Goal: Task Accomplishment & Management: Manage account settings

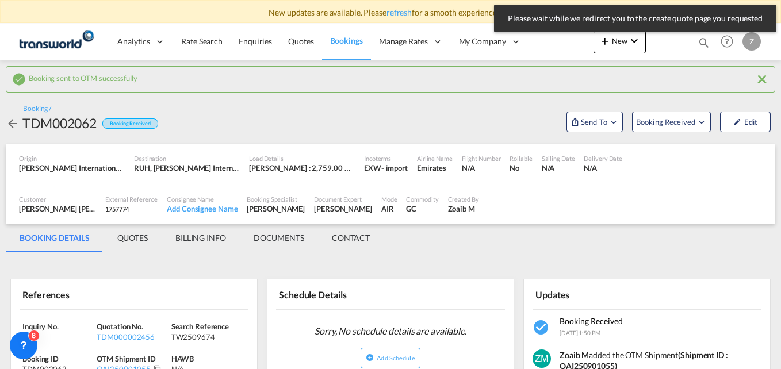
scroll to position [21, 0]
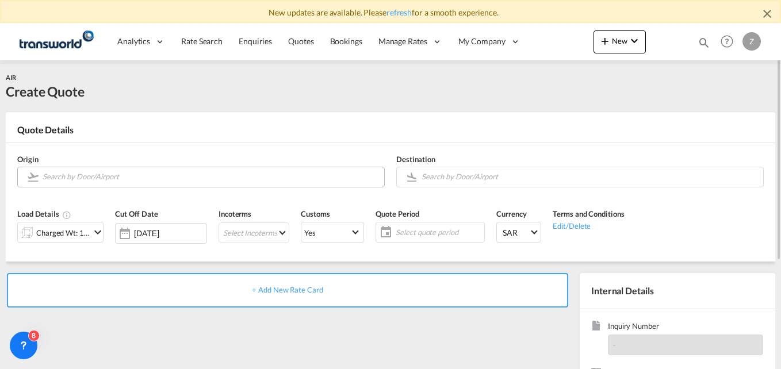
click at [67, 183] on input "Search by Door/Airport" at bounding box center [211, 177] width 336 height 20
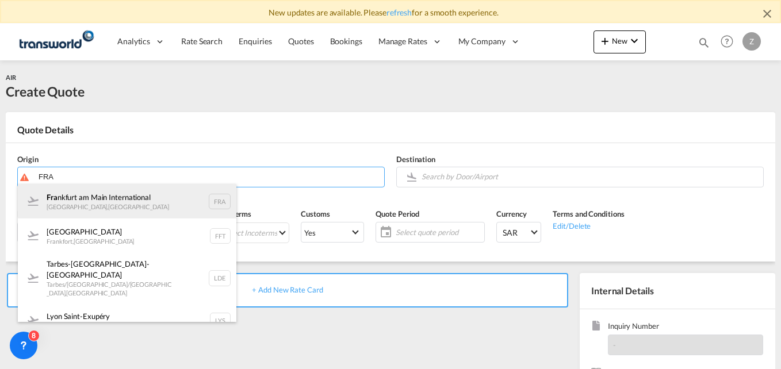
click at [78, 193] on div "Fra [GEOGRAPHIC_DATA] [GEOGRAPHIC_DATA] , [GEOGRAPHIC_DATA] FRA" at bounding box center [127, 201] width 219 height 35
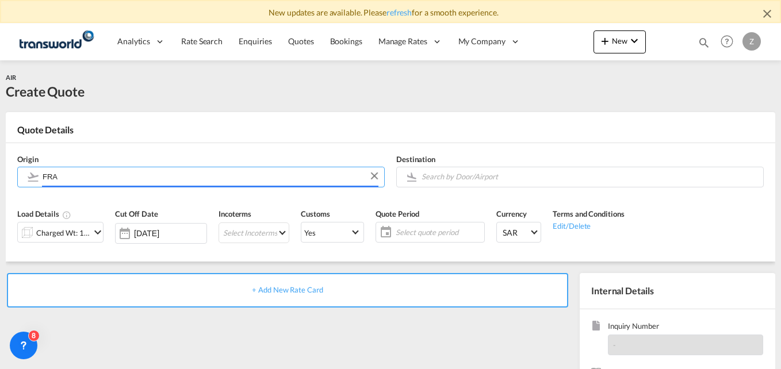
type input "[GEOGRAPHIC_DATA], [GEOGRAPHIC_DATA], [GEOGRAPHIC_DATA]"
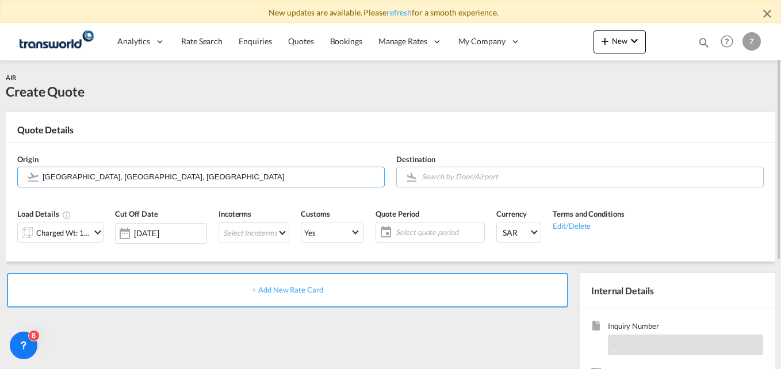
click at [438, 179] on input "Search by Door/Airport" at bounding box center [590, 177] width 336 height 20
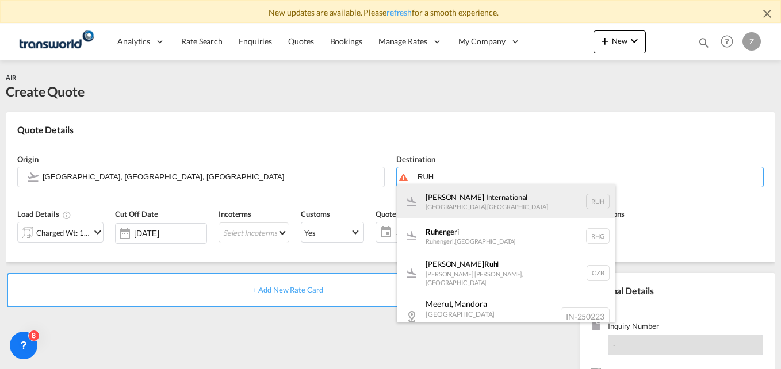
click at [492, 202] on div "[PERSON_NAME] International [GEOGRAPHIC_DATA] , [GEOGRAPHIC_DATA] RUH" at bounding box center [506, 201] width 219 height 35
type input "[PERSON_NAME] International, [GEOGRAPHIC_DATA], RUH"
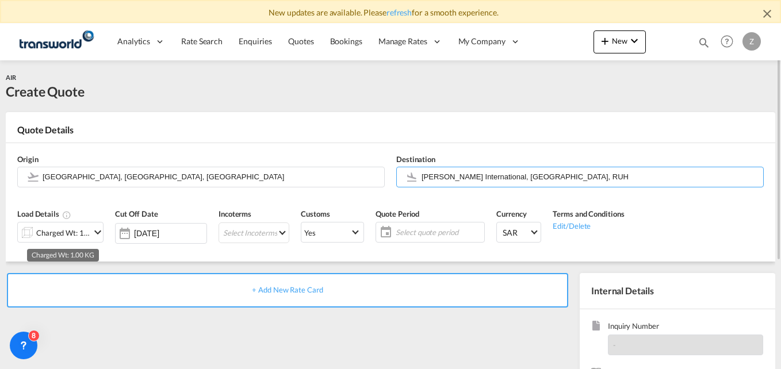
click at [82, 232] on div "Charged Wt: 1.00 KG" at bounding box center [63, 233] width 54 height 16
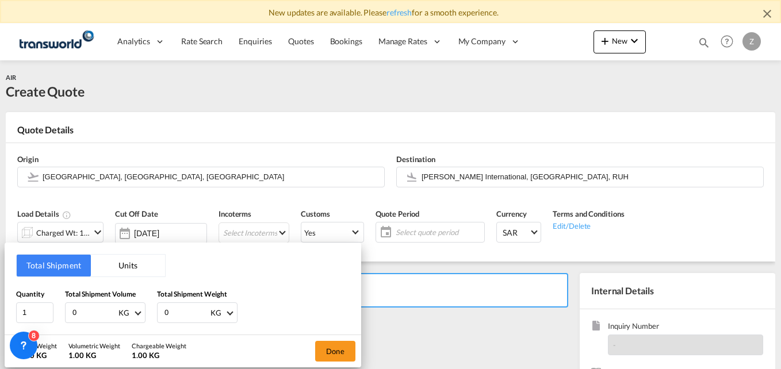
click at [86, 312] on input "0" at bounding box center [94, 313] width 46 height 20
type input "507"
click at [191, 315] on input "0" at bounding box center [186, 313] width 46 height 20
type input "507"
click at [324, 356] on button "Done" at bounding box center [335, 351] width 40 height 21
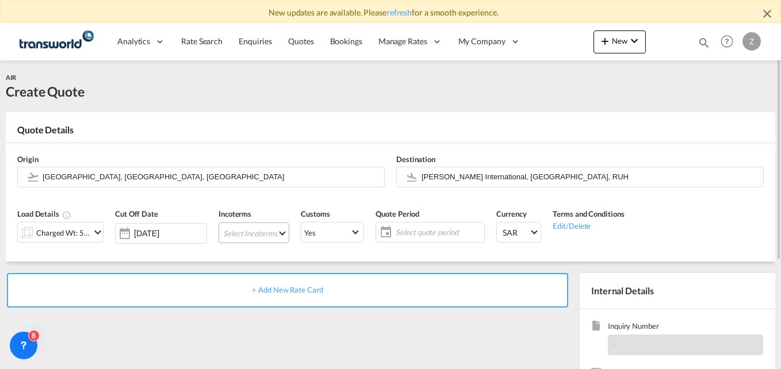
click at [278, 235] on md-select "Select Incoterms CFR - export Cost and Freight DAP - export Delivered at Place …" at bounding box center [254, 233] width 71 height 21
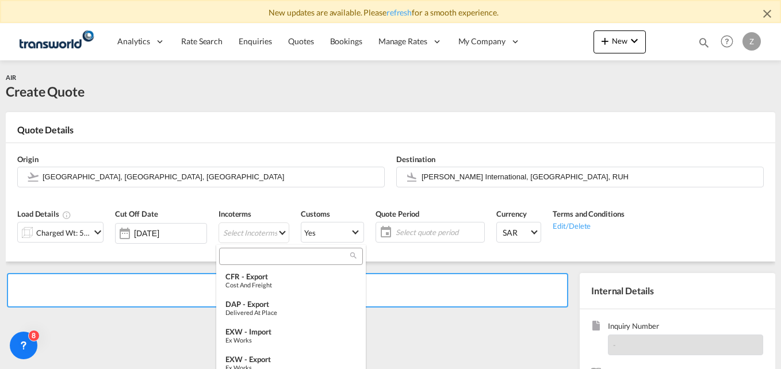
click at [248, 259] on input "search" at bounding box center [287, 256] width 128 height 10
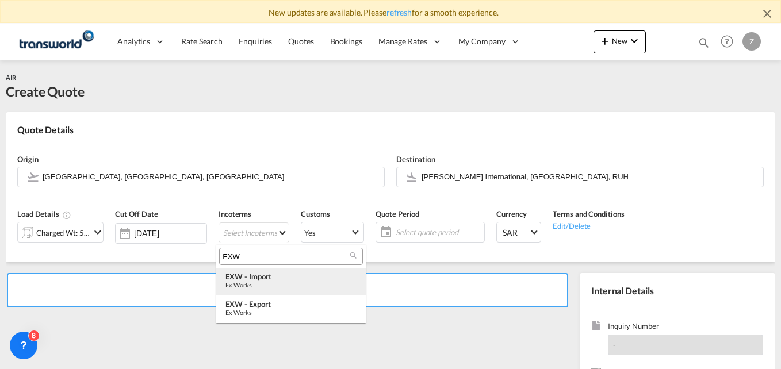
type input "EXW"
click at [255, 273] on div "EXW - import" at bounding box center [290, 276] width 131 height 9
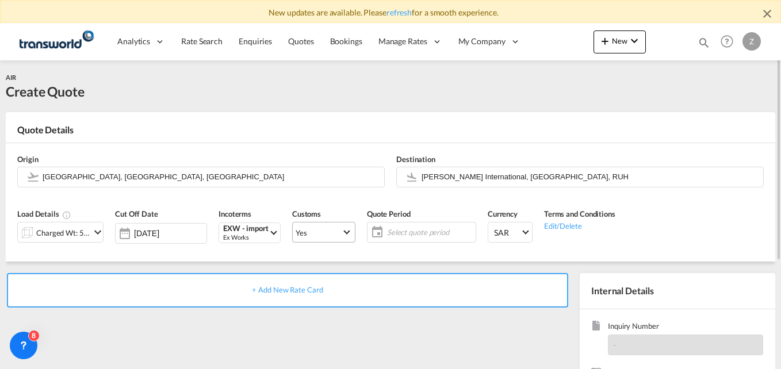
click at [336, 231] on span "Yes" at bounding box center [319, 233] width 46 height 10
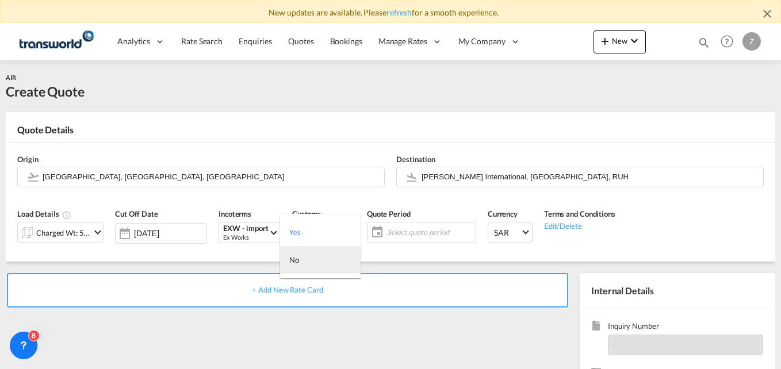
click at [301, 262] on md-option "No" at bounding box center [320, 260] width 81 height 28
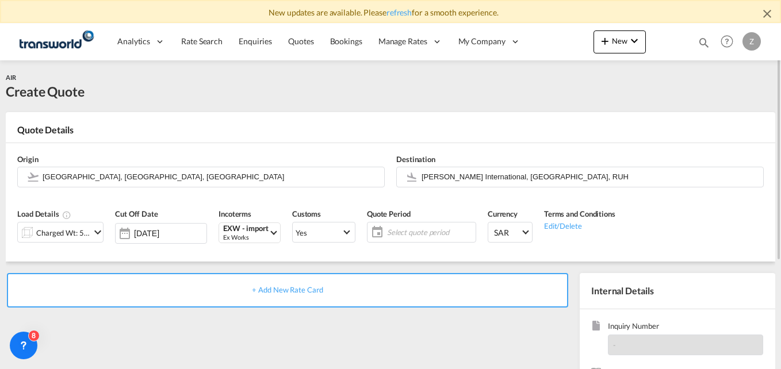
click at [301, 229] on div "Yes" at bounding box center [302, 232] width 12 height 9
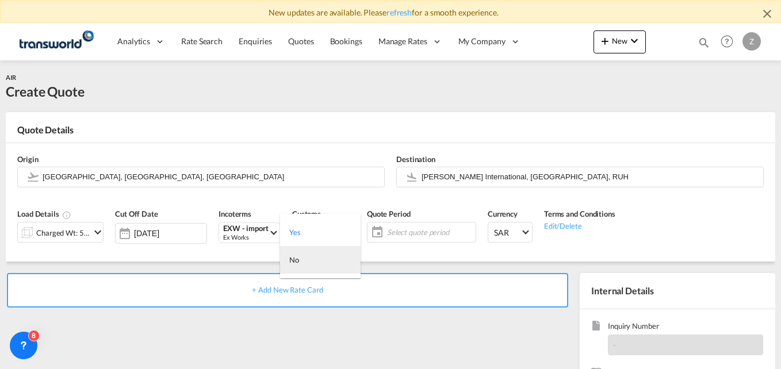
click at [301, 255] on md-option "No" at bounding box center [320, 260] width 81 height 28
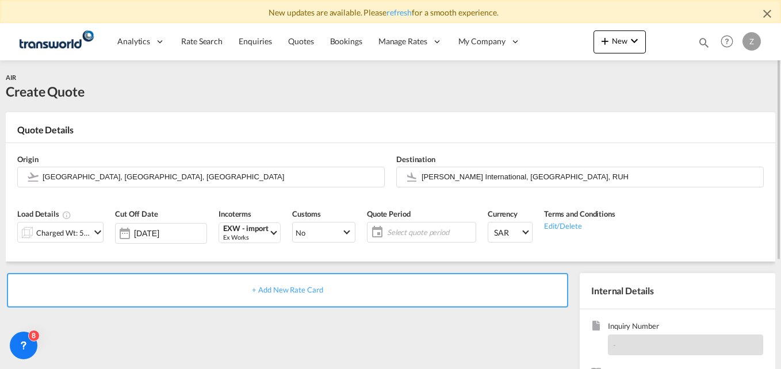
click at [399, 228] on span "Select quote period" at bounding box center [430, 232] width 86 height 10
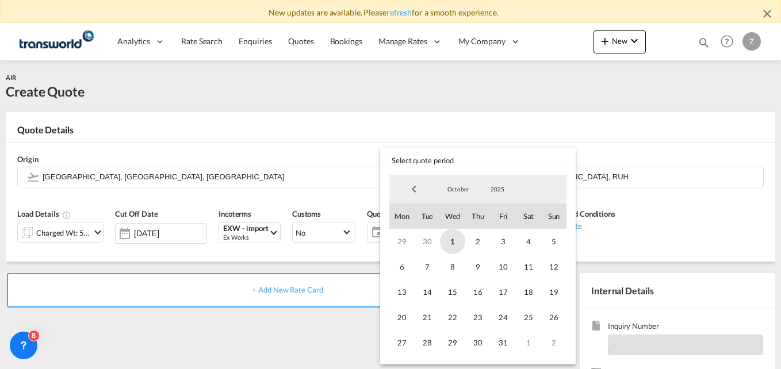
click at [453, 238] on span "1" at bounding box center [452, 241] width 25 height 25
click at [512, 344] on span "31" at bounding box center [503, 342] width 25 height 25
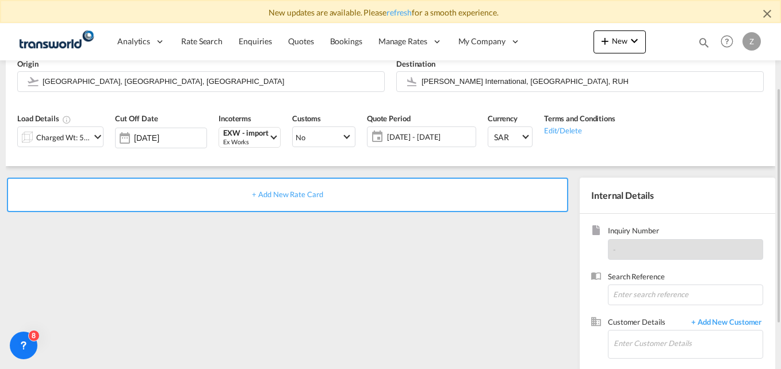
scroll to position [96, 0]
click at [625, 295] on input at bounding box center [685, 294] width 155 height 21
paste input "TW2509689"
type input "TW2509689"
click at [633, 344] on input "Enter Customer Details" at bounding box center [688, 343] width 149 height 26
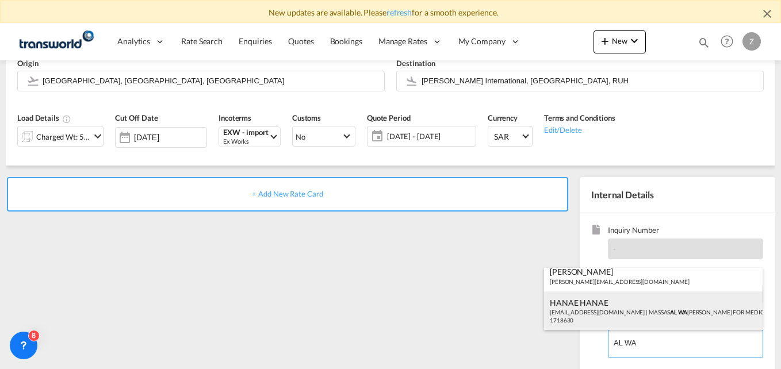
scroll to position [0, 0]
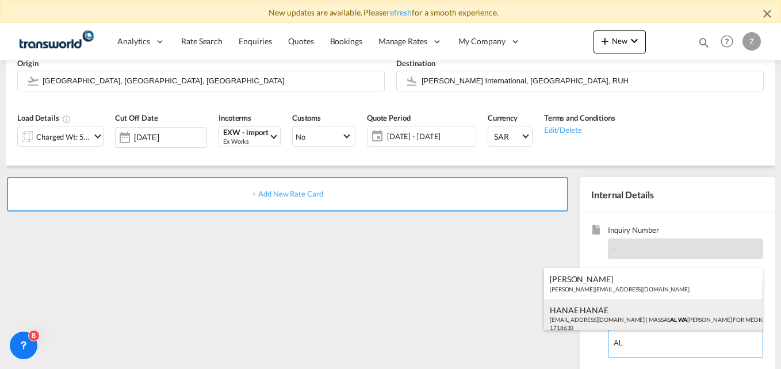
type input "A"
click at [619, 312] on div "BASSEM BASSEM bassem@al- wessam .com | [PERSON_NAME] TRADING COMPANY | 1750701" at bounding box center [653, 318] width 219 height 39
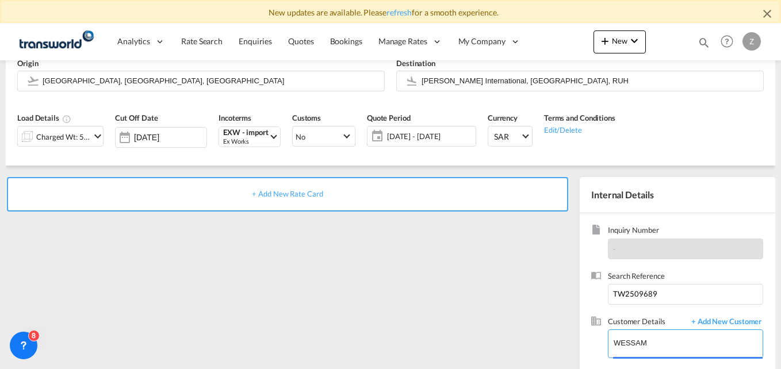
type input "[PERSON_NAME] AL WESSAM TRADING COMPANY, BASSEM BASSEM, [EMAIL_ADDRESS][DOMAIN_…"
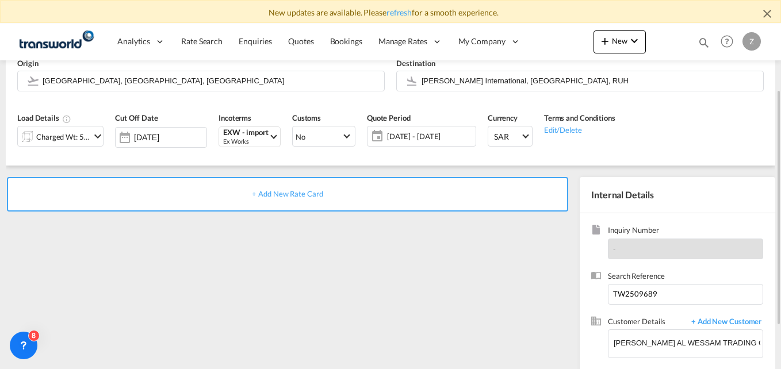
click at [292, 192] on span "+ Add New Rate Card" at bounding box center [287, 193] width 71 height 9
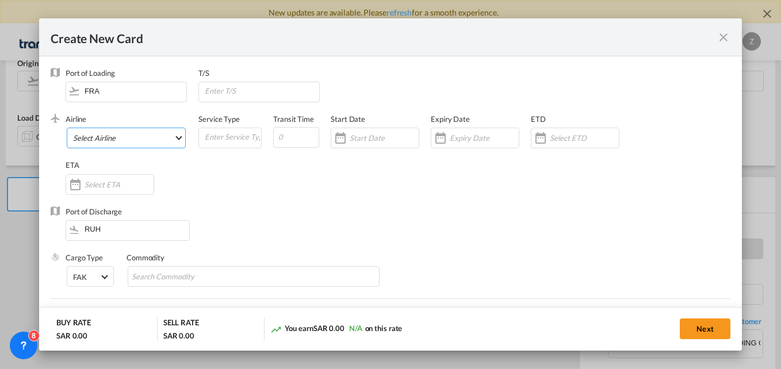
click at [139, 140] on md-select "Select Airline AIR EXPRESS S.A. (1166- / -) CMA CGM Air Cargo (1140-2C / -) DDW…" at bounding box center [126, 138] width 119 height 21
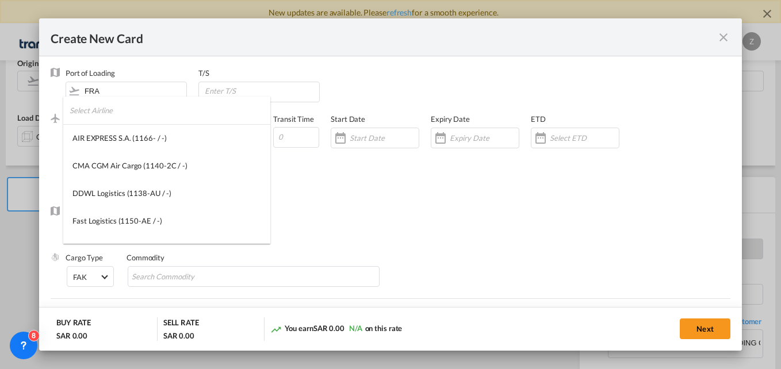
click at [109, 117] on input "search" at bounding box center [170, 111] width 201 height 28
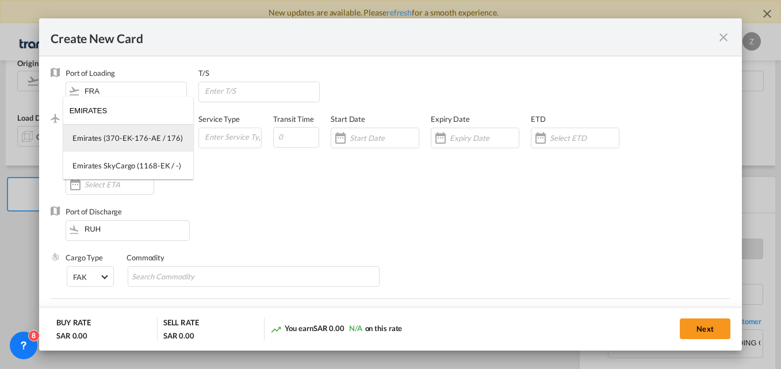
type input "EMIRATES"
click at [117, 138] on div "Emirates (370-EK-176-AE / 176)" at bounding box center [127, 138] width 110 height 10
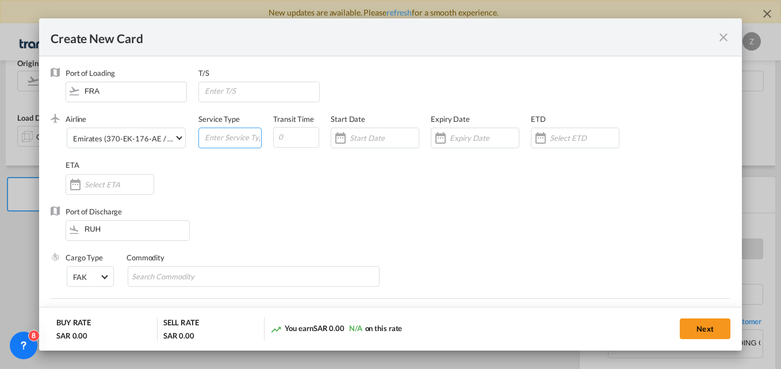
click at [219, 139] on input "Create New Card ..." at bounding box center [233, 136] width 58 height 17
type input "AIR"
click at [293, 139] on input "Create New Card ..." at bounding box center [296, 137] width 46 height 21
type input "5"
click at [373, 139] on input "Create New Card ..." at bounding box center [384, 137] width 69 height 9
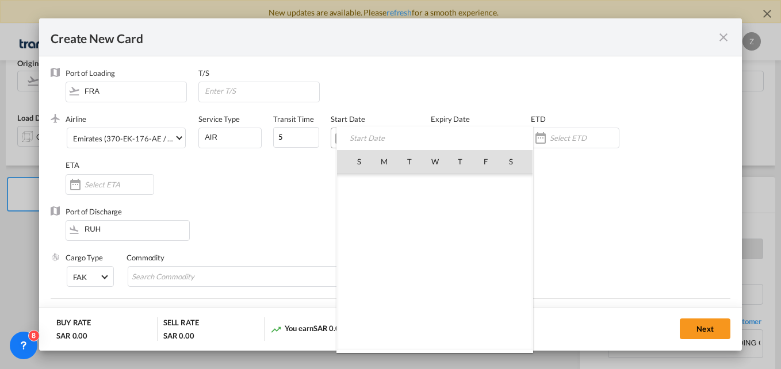
scroll to position [266560, 0]
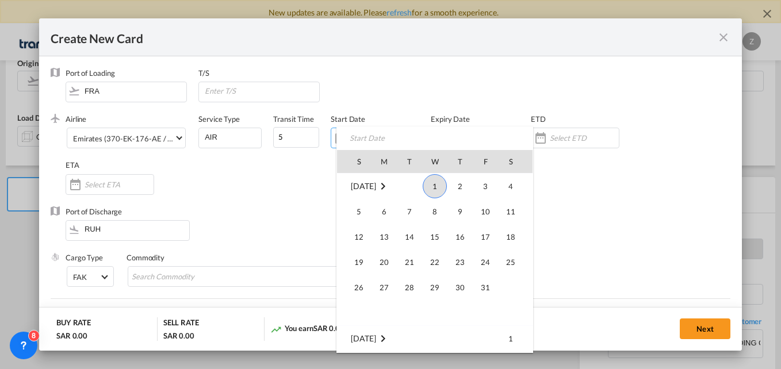
click at [434, 182] on span "1" at bounding box center [435, 186] width 24 height 24
type input "[DATE]"
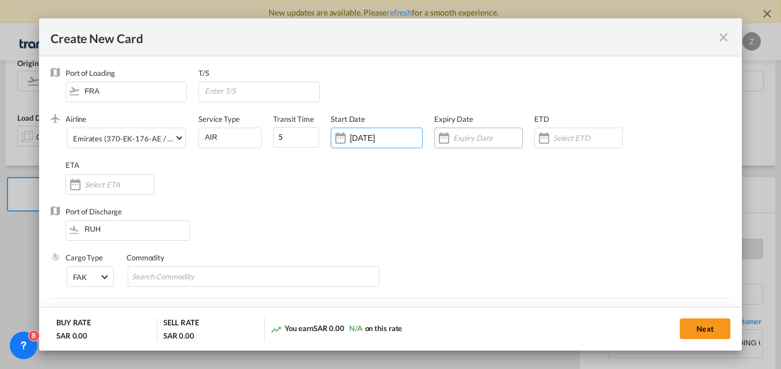
click at [479, 135] on input "Create New Card ..." at bounding box center [487, 137] width 69 height 9
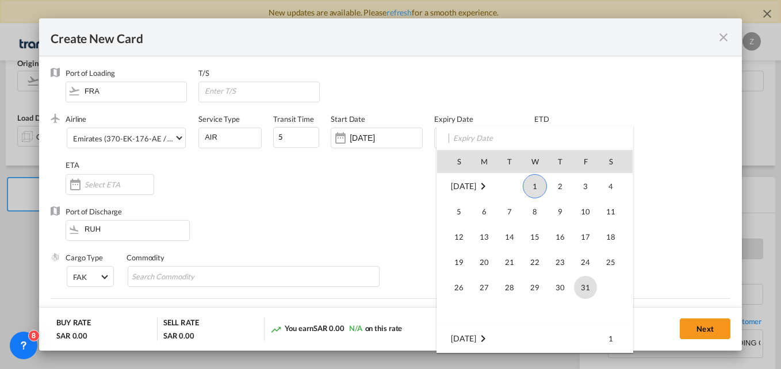
click at [581, 281] on span "31" at bounding box center [585, 287] width 23 height 23
type input "[DATE]"
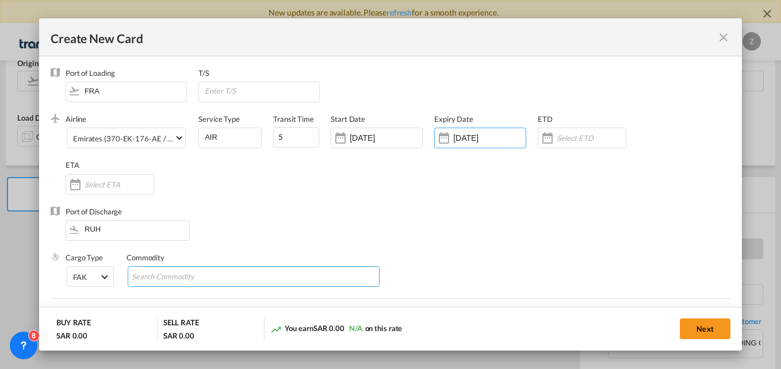
click at [172, 276] on input "Search Commodity" at bounding box center [184, 277] width 105 height 18
type input "GC"
click at [290, 227] on div "Port of Discharge RUH" at bounding box center [391, 229] width 680 height 46
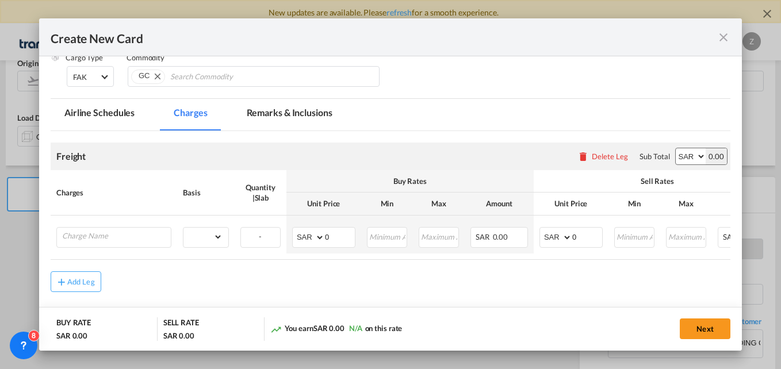
scroll to position [209, 0]
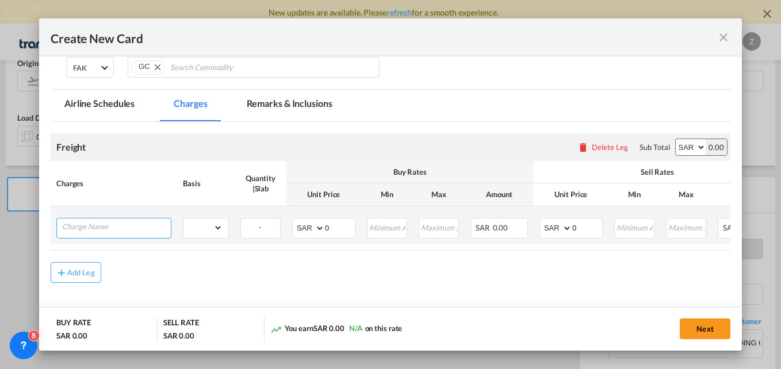
click at [146, 224] on input "Charge Name" at bounding box center [116, 227] width 109 height 17
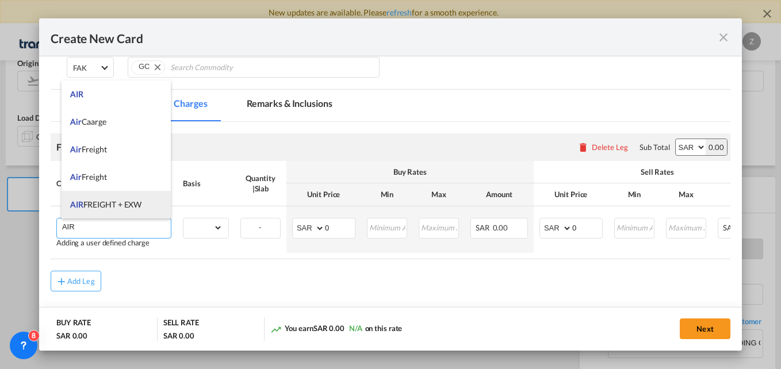
click at [116, 215] on li "AIR FREIGHT + EXW" at bounding box center [116, 205] width 109 height 28
type input "AIR FREIGHT + EXW"
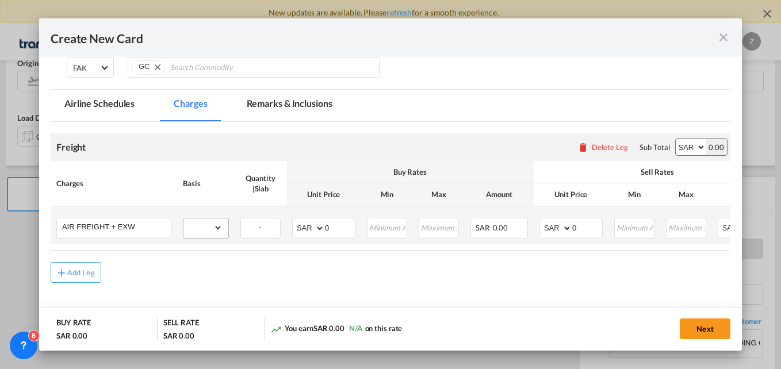
click at [200, 238] on div "gross_weight volumetric_weight per_shipment per_bl per_km % on air freight per_…" at bounding box center [206, 228] width 46 height 21
click at [204, 223] on select "gross_weight volumetric_weight per_shipment per_bl per_km % on air freight per_…" at bounding box center [202, 228] width 39 height 18
select select "per_shipment"
click at [183, 219] on select "gross_weight volumetric_weight per_shipment per_bl per_km % on air freight per_…" at bounding box center [202, 228] width 39 height 18
click at [678, 144] on select "AED AFN ALL AMD ANG AOA ARS AUD AWG AZN BAM BBD BDT BGN BHD BIF BMD BND [PERSON…" at bounding box center [691, 147] width 30 height 16
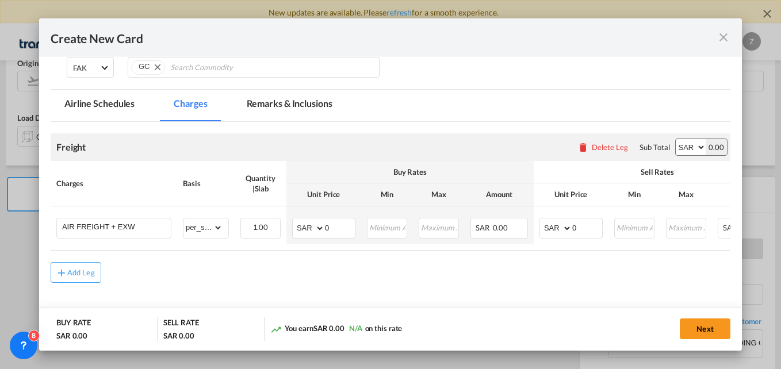
select select "string:EUR"
click at [676, 139] on select "AED AFN ALL AMD ANG AOA ARS AUD AWG AZN BAM BBD BDT BGN BHD BIF BMD BND [PERSON…" at bounding box center [691, 147] width 30 height 16
click at [306, 227] on select "AED AFN ALL AMD ANG AOA ARS AUD AWG AZN BAM BBD BDT BGN BHD BIF BMD BND [PERSON…" at bounding box center [309, 228] width 30 height 16
select select "string:EUR"
click at [294, 220] on select "AED AFN ALL AMD ANG AOA ARS AUD AWG AZN BAM BBD BDT BGN BHD BIF BMD BND [PERSON…" at bounding box center [309, 228] width 30 height 16
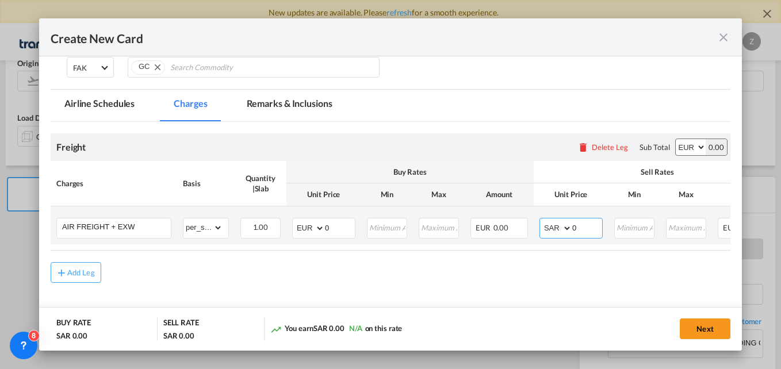
click at [546, 228] on select "AED AFN ALL AMD ANG AOA ARS AUD AWG AZN BAM BBD BDT BGN BHD BIF BMD BND [PERSON…" at bounding box center [557, 228] width 30 height 16
select select "string:EUR"
click at [542, 220] on select "AED AFN ALL AMD ANG AOA ARS AUD AWG AZN BAM BBD BDT BGN BHD BIF BMD BND [PERSON…" at bounding box center [557, 228] width 30 height 16
click at [587, 230] on input "0" at bounding box center [587, 227] width 30 height 17
type input "1149"
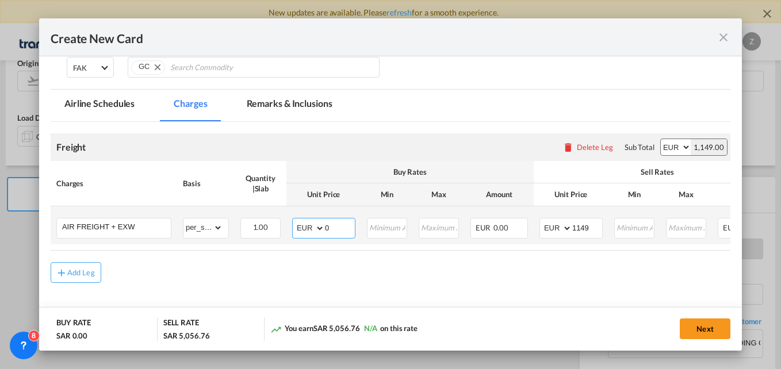
click at [339, 232] on input "0" at bounding box center [340, 227] width 30 height 17
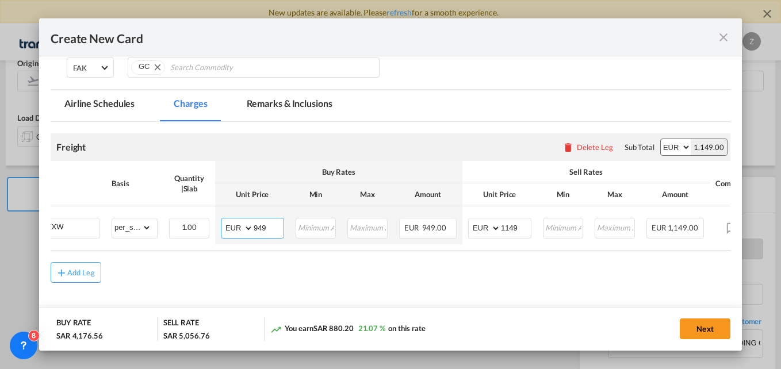
scroll to position [0, 72]
type input "949"
click at [707, 328] on button "Next" at bounding box center [705, 329] width 51 height 21
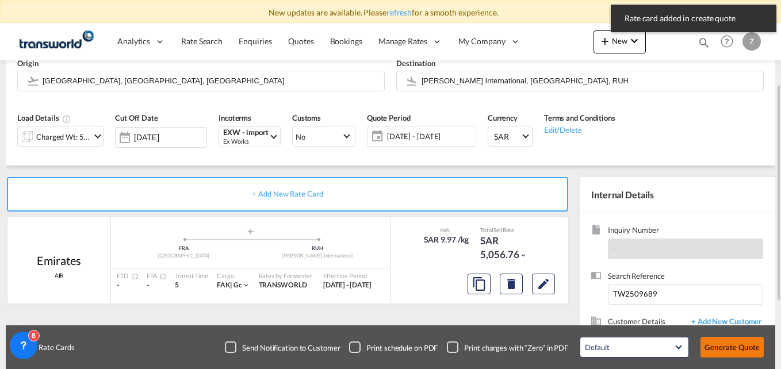
click at [727, 349] on button "Generate Quote" at bounding box center [731, 347] width 63 height 21
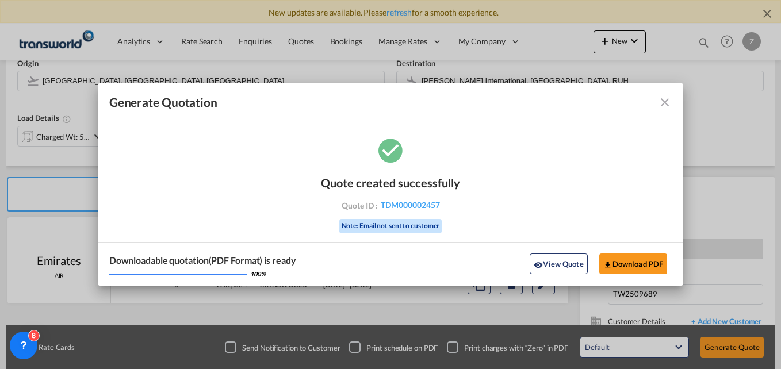
click at [672, 94] on md-toolbar "Generate Quotation" at bounding box center [391, 102] width 586 height 38
click at [669, 98] on md-icon "icon-close fg-AAA8AD cursor m-0" at bounding box center [665, 102] width 14 height 14
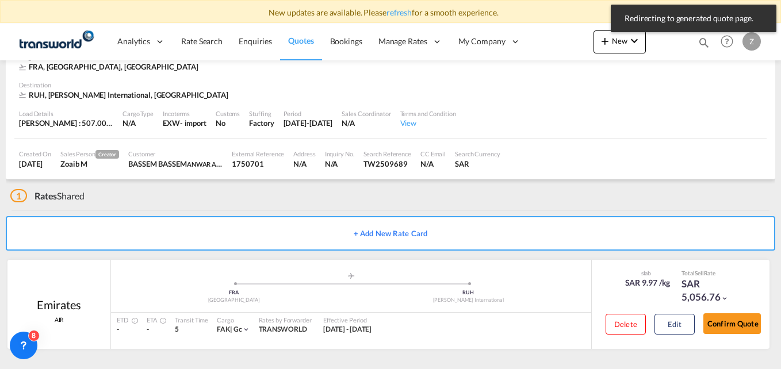
scroll to position [67, 0]
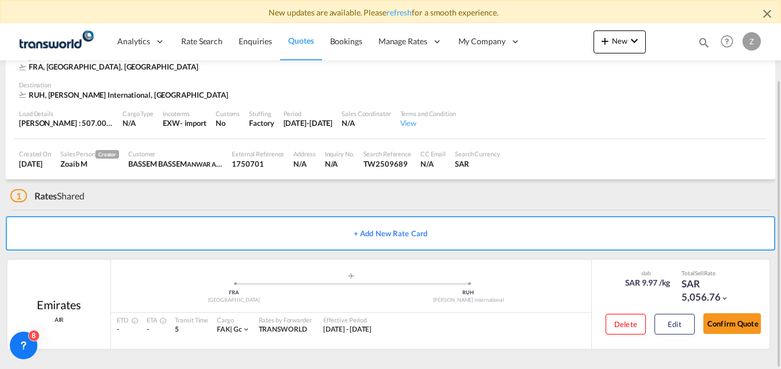
click at [384, 164] on div "TW2509689" at bounding box center [387, 164] width 48 height 10
copy div "TW2509689"
click at [718, 318] on button "Confirm Quote" at bounding box center [732, 323] width 58 height 21
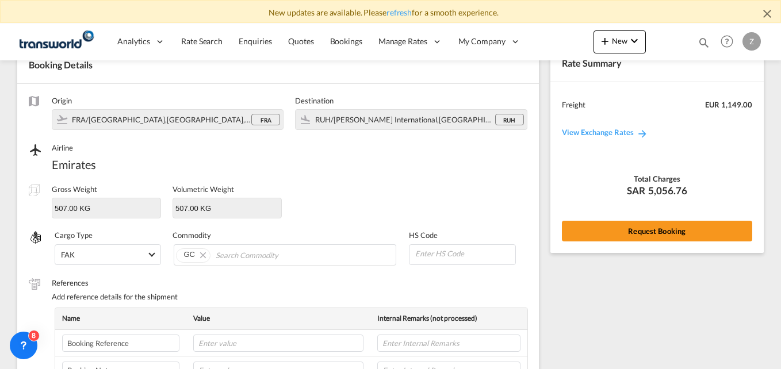
scroll to position [429, 0]
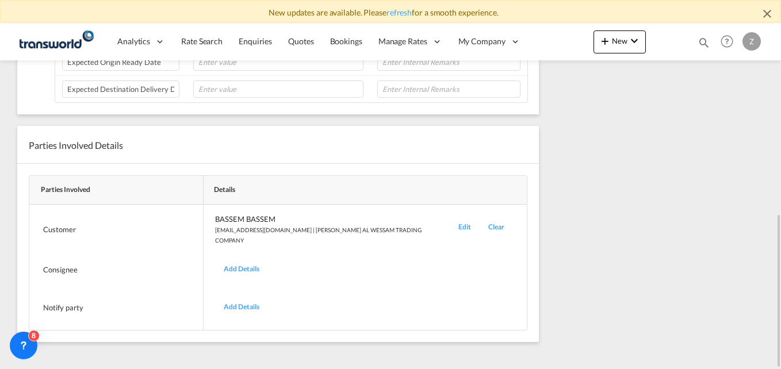
click at [450, 226] on div "Edit" at bounding box center [465, 230] width 30 height 32
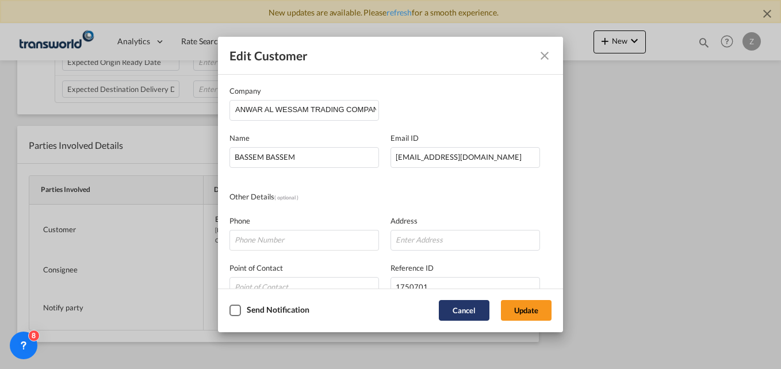
click at [445, 301] on button "Cancel" at bounding box center [464, 310] width 51 height 21
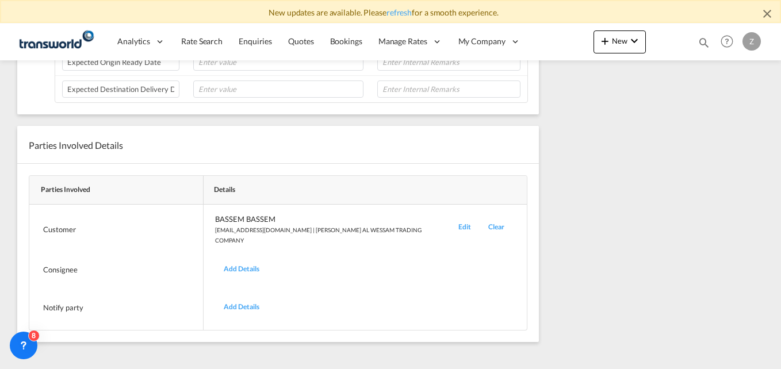
scroll to position [0, 0]
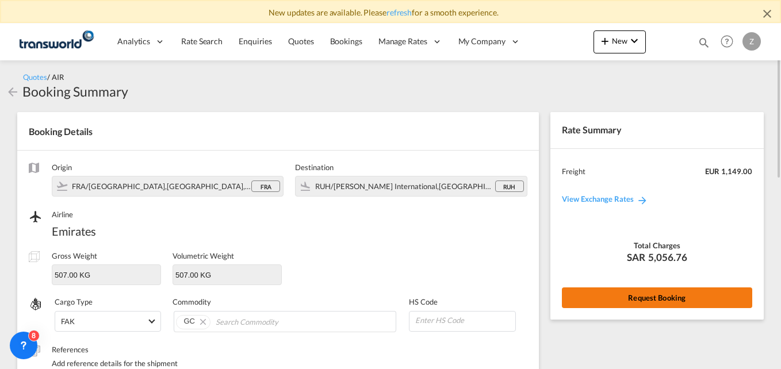
click at [622, 290] on button "Request Booking" at bounding box center [657, 298] width 190 height 21
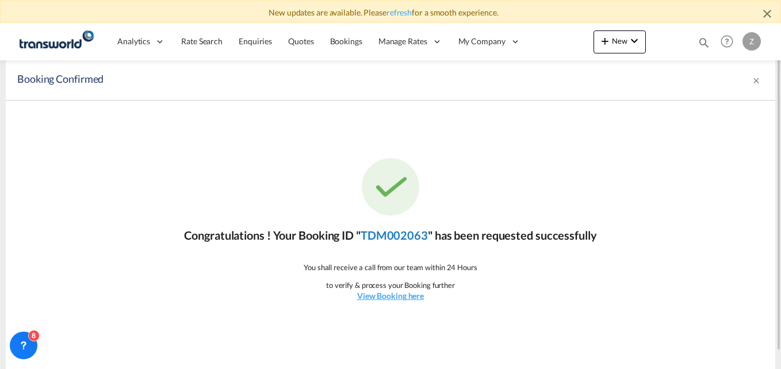
click at [394, 239] on link "TDM002063" at bounding box center [394, 235] width 67 height 14
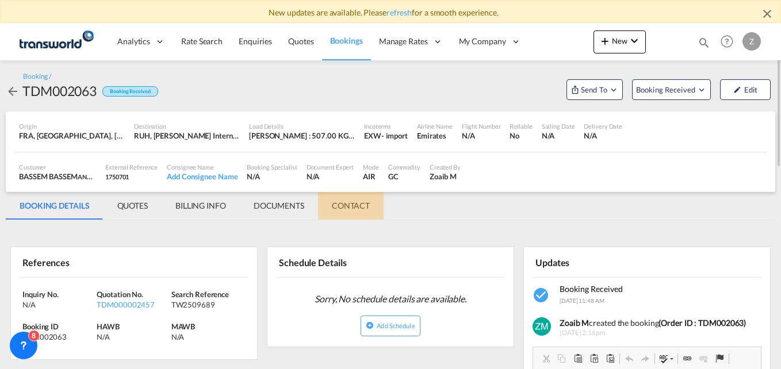
click at [362, 208] on md-tab-item "CONTACT" at bounding box center [351, 206] width 66 height 28
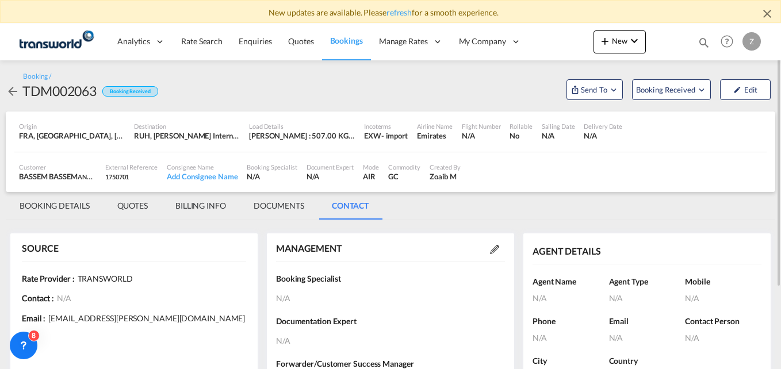
click at [493, 249] on md-icon at bounding box center [494, 249] width 9 height 9
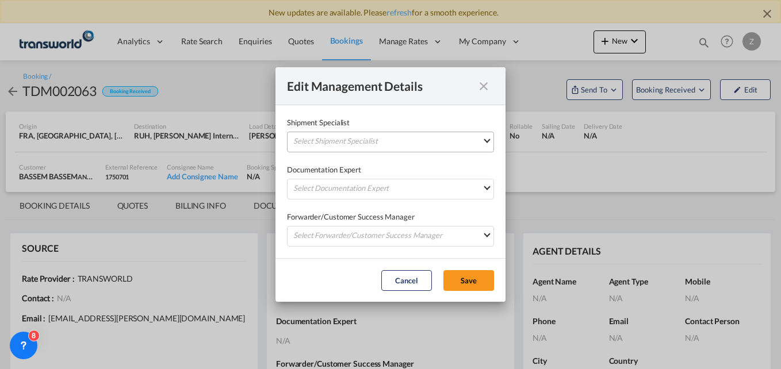
click at [358, 143] on md-select "Select Shipment Specialist [PERSON_NAME] W [PERSON_NAME][EMAIL_ADDRESS][PERSON_…" at bounding box center [390, 142] width 207 height 21
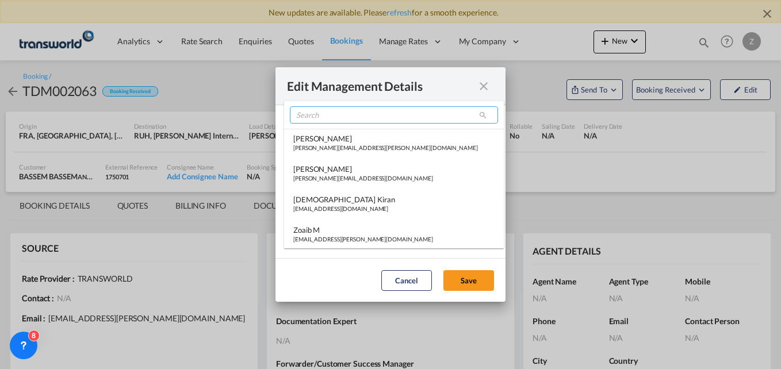
click at [336, 115] on input "search" at bounding box center [394, 114] width 208 height 17
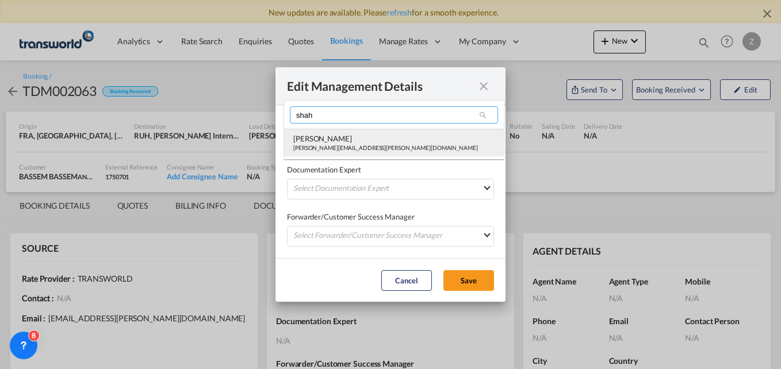
type input "shah"
click at [328, 142] on div "[PERSON_NAME]" at bounding box center [385, 138] width 185 height 10
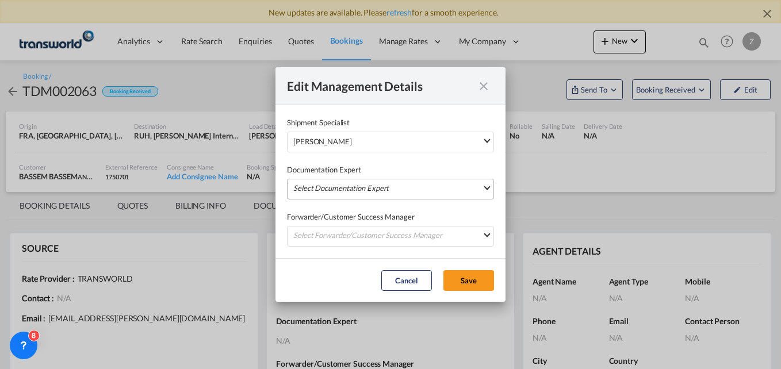
click at [321, 193] on md-select "Select Documentation Expert [PERSON_NAME] W [PERSON_NAME][EMAIL_ADDRESS][PERSON…" at bounding box center [390, 189] width 207 height 21
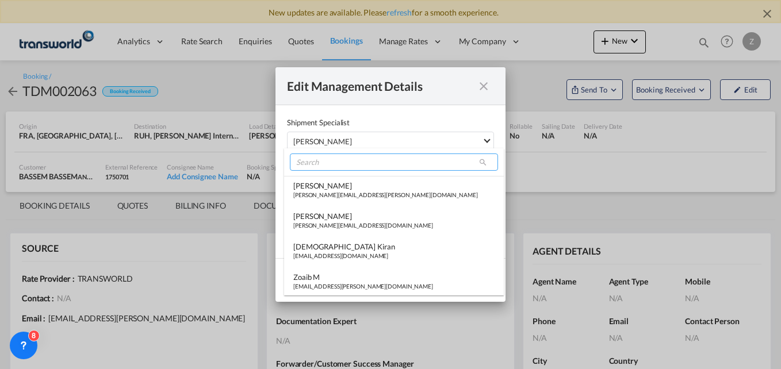
click at [320, 165] on input "search" at bounding box center [394, 162] width 208 height 17
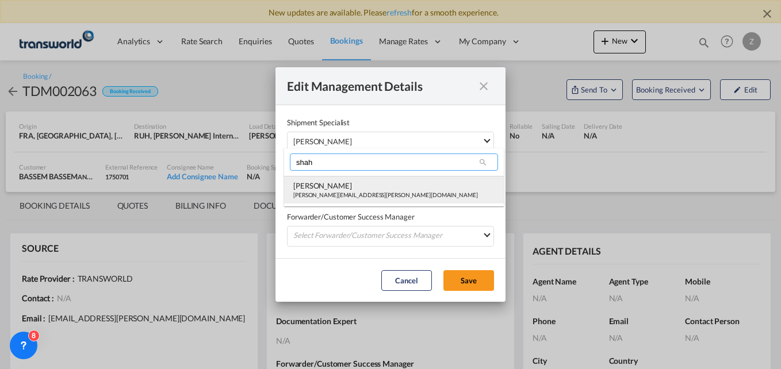
type input "shah"
click at [321, 178] on md-option "[PERSON_NAME] Shahil [EMAIL_ADDRESS][PERSON_NAME][DOMAIN_NAME]" at bounding box center [394, 190] width 220 height 28
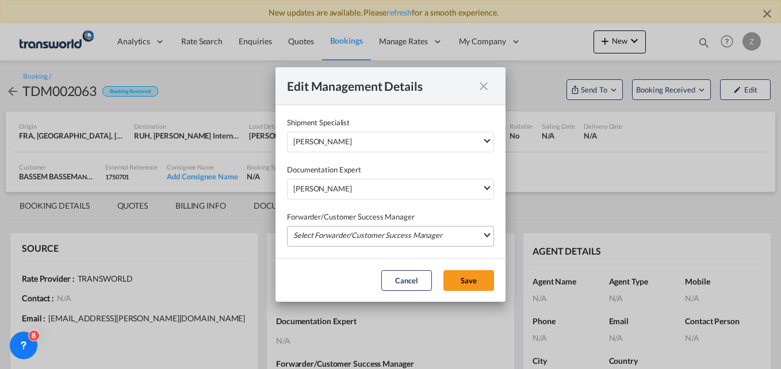
click at [320, 231] on md-select "Select Forwarder/Customer Success Manager [PERSON_NAME] [PERSON_NAME][EMAIL_ADD…" at bounding box center [390, 236] width 207 height 21
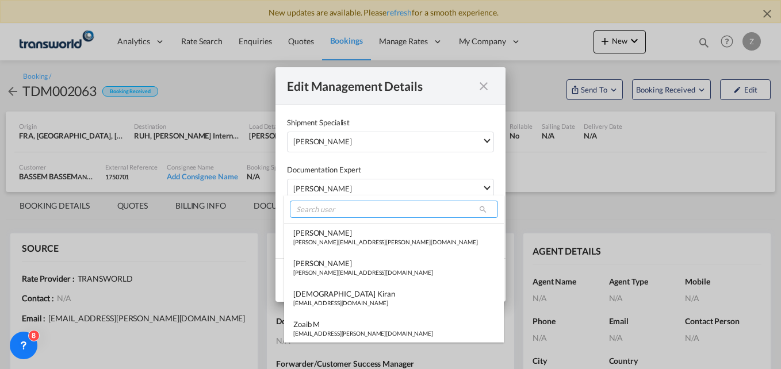
click at [320, 212] on input "search" at bounding box center [394, 209] width 208 height 17
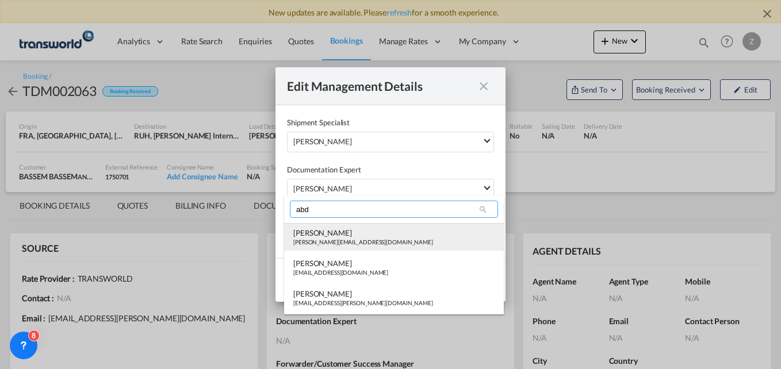
type input "abd"
click at [328, 241] on div "[PERSON_NAME][EMAIL_ADDRESS][DOMAIN_NAME]" at bounding box center [363, 242] width 140 height 8
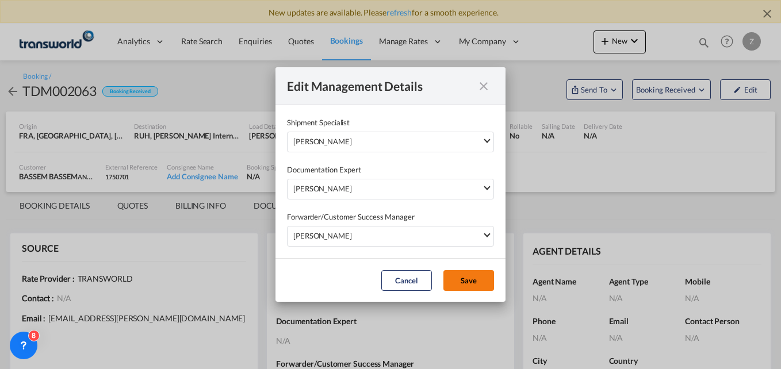
click at [465, 279] on button "Save" at bounding box center [468, 280] width 51 height 21
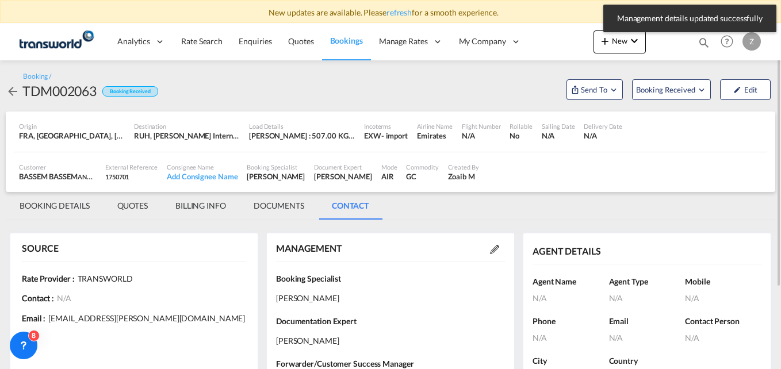
click at [81, 209] on md-tab-item "BOOKING DETAILS" at bounding box center [55, 206] width 98 height 28
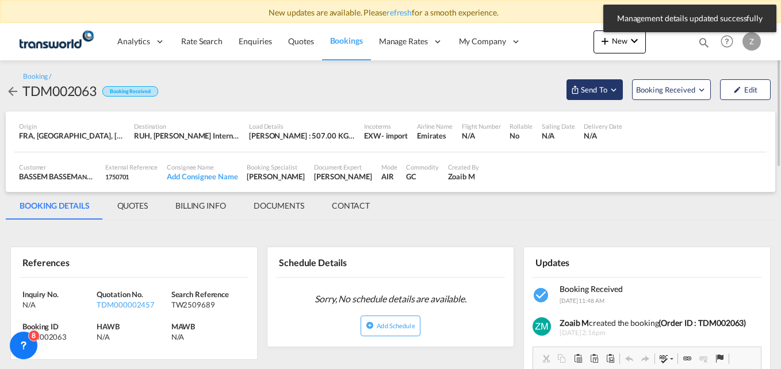
click at [594, 83] on button "Send To" at bounding box center [594, 89] width 56 height 21
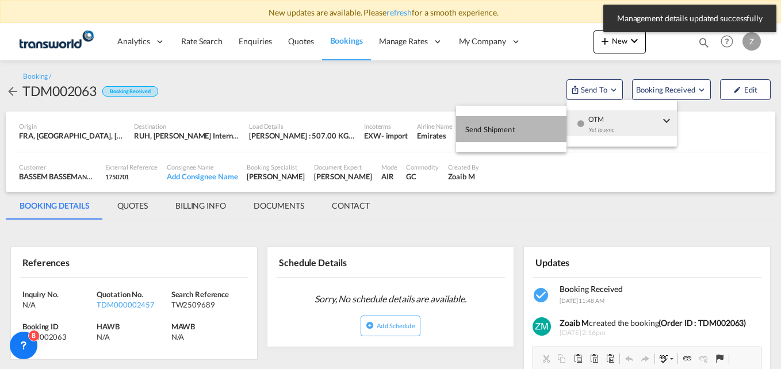
click at [506, 129] on span "Send Shipment" at bounding box center [490, 129] width 50 height 18
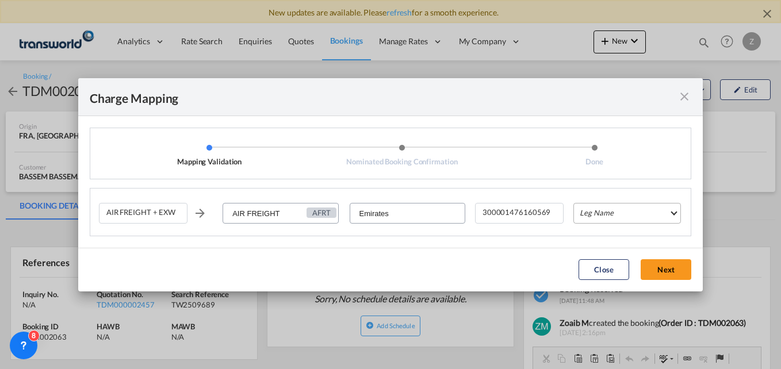
click at [610, 212] on md-select "Leg Name HANDLING ORIGIN HANDLING DESTINATION OTHERS TL PICK UP CUSTOMS ORIGIN …" at bounding box center [627, 213] width 108 height 21
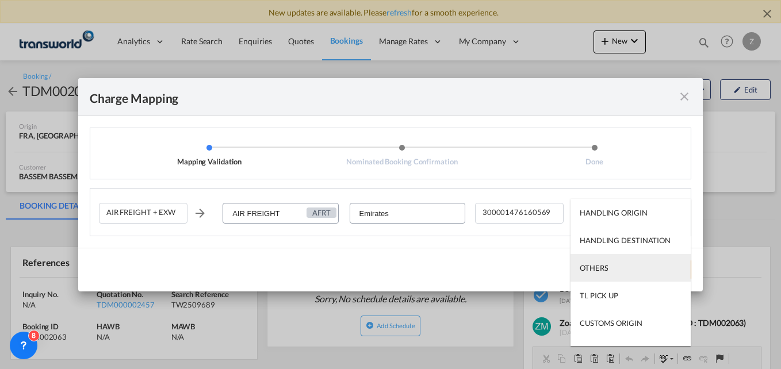
click at [589, 271] on div "OTHERS" at bounding box center [594, 268] width 28 height 10
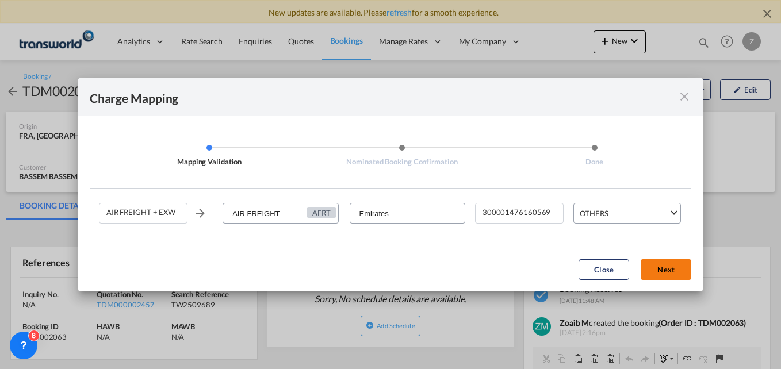
click at [669, 268] on button "Next" at bounding box center [666, 269] width 51 height 21
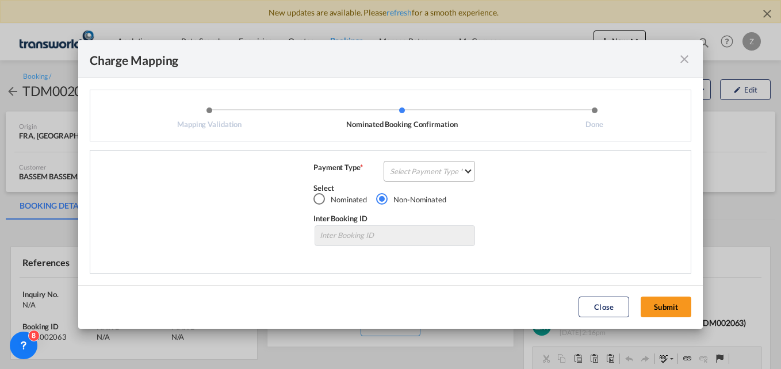
click at [440, 167] on md-select "Select Payment Type COLLECT PREPAID" at bounding box center [429, 171] width 91 height 21
click at [412, 167] on div "COLLECT" at bounding box center [407, 171] width 33 height 10
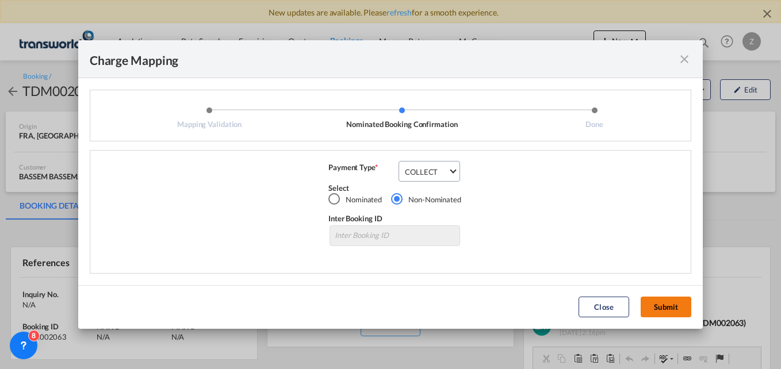
click at [670, 305] on button "Submit" at bounding box center [666, 307] width 51 height 21
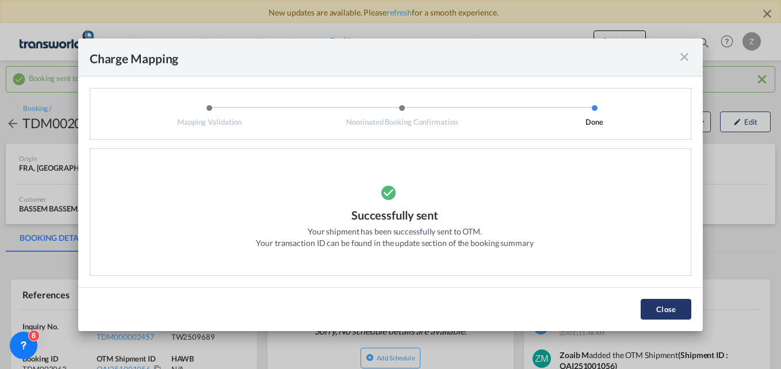
click at [670, 305] on button "Close" at bounding box center [666, 309] width 51 height 21
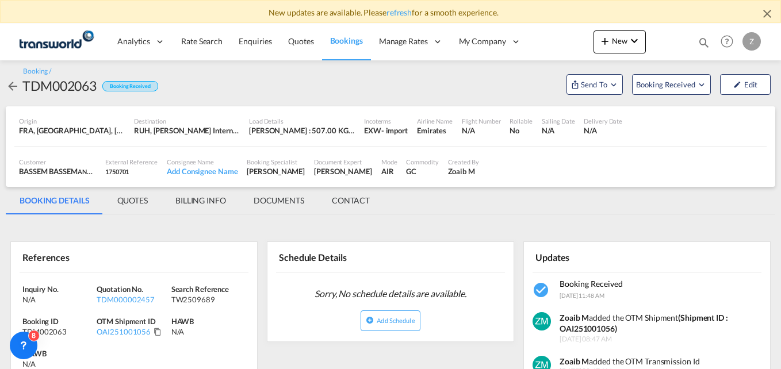
scroll to position [38, 0]
